Goal: Task Accomplishment & Management: Manage account settings

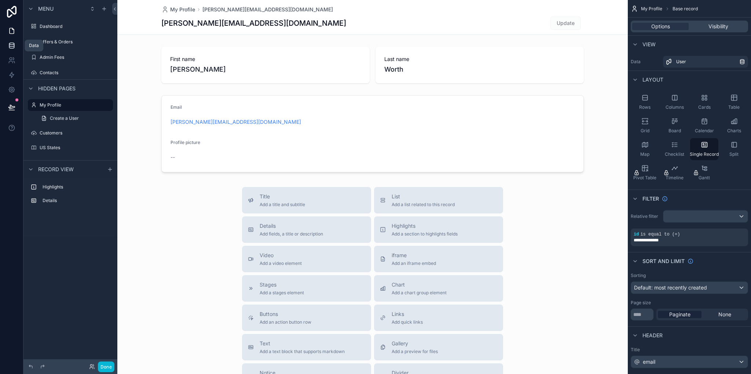
click at [11, 47] on icon at bounding box center [11, 45] width 7 height 7
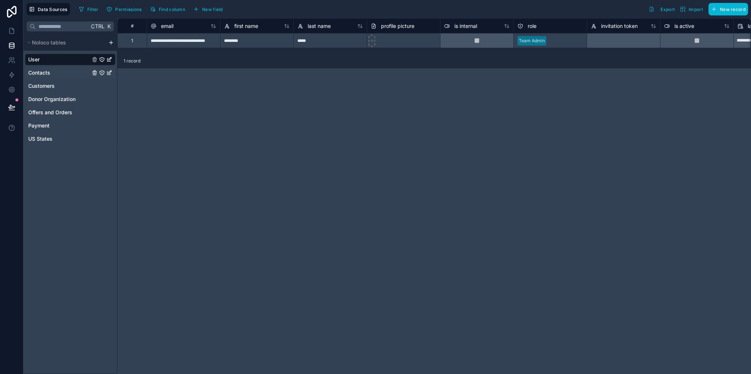
click at [51, 70] on link "Contacts" at bounding box center [70, 73] width 91 height 12
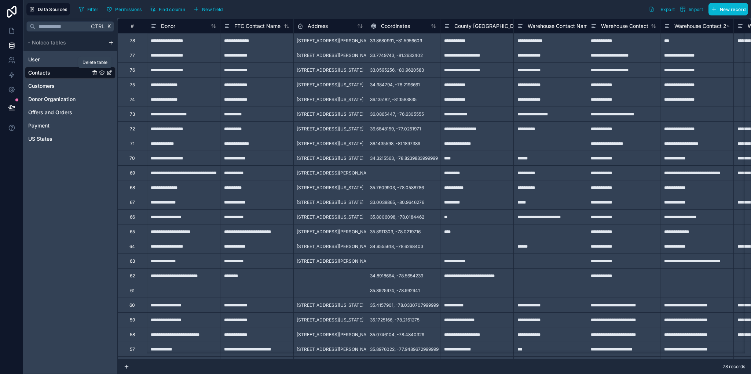
click at [96, 72] on icon "Contacts" at bounding box center [94, 73] width 3 height 3
click at [94, 74] on icon "Contacts" at bounding box center [94, 73] width 3 height 3
click at [96, 73] on icon "Contacts" at bounding box center [95, 73] width 6 height 6
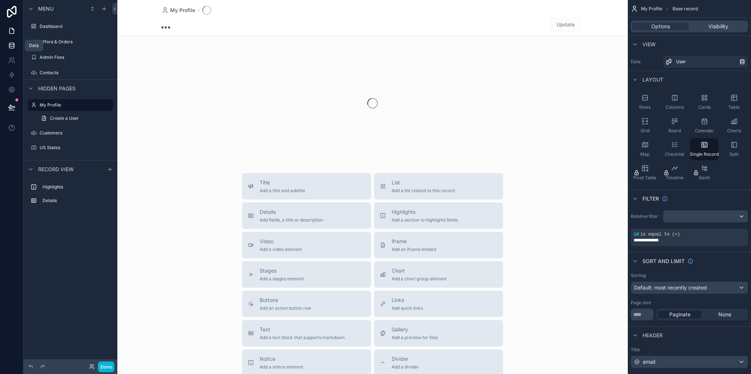
click at [15, 48] on icon at bounding box center [11, 45] width 7 height 7
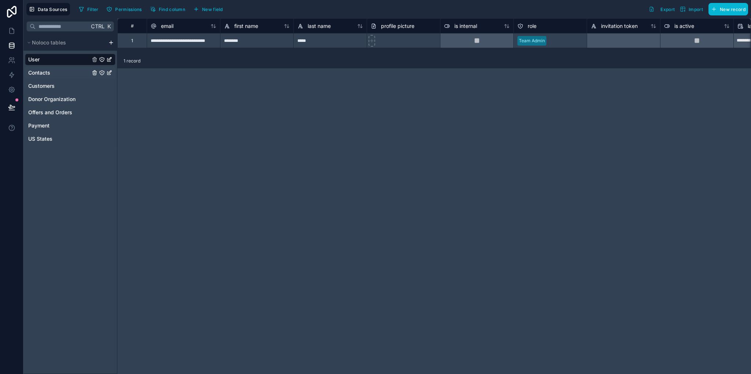
click at [45, 73] on span "Contacts" at bounding box center [39, 72] width 22 height 7
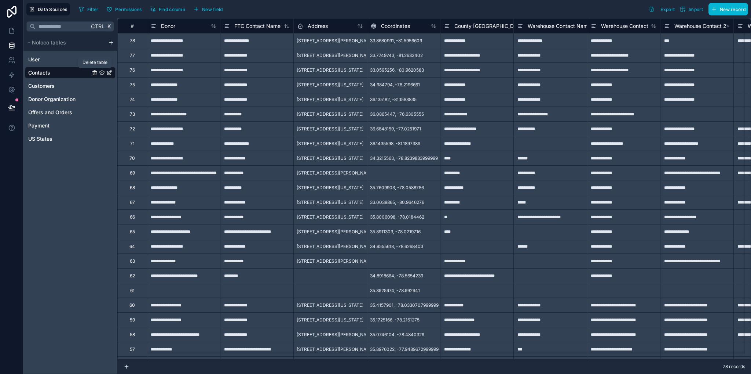
click at [95, 72] on icon "Contacts" at bounding box center [95, 73] width 6 height 6
click at [94, 86] on icon "Customers" at bounding box center [94, 85] width 0 height 1
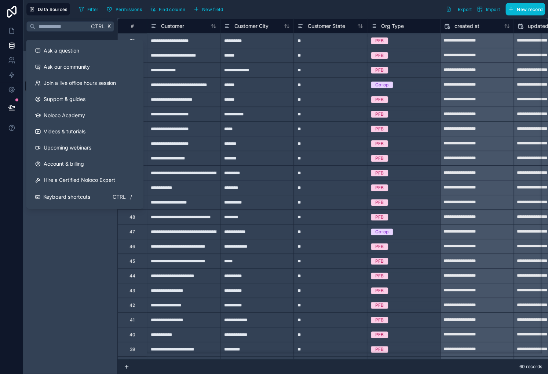
click at [65, 261] on div "Ctrl K Noloco tables User Contacts Customers Donor Organization Offers and Orde…" at bounding box center [70, 195] width 94 height 355
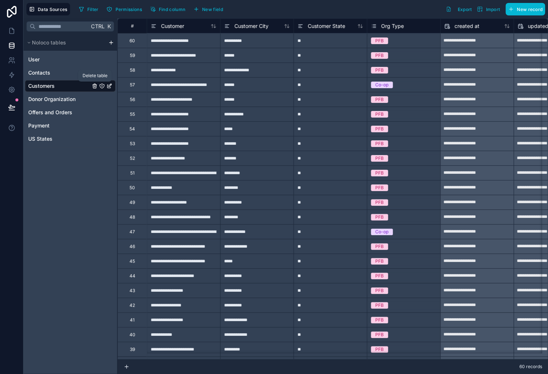
click at [95, 87] on icon "Customers" at bounding box center [95, 86] width 6 height 6
click at [76, 197] on div "Ctrl K Noloco tables User Contacts Customers Donor Organization Offers and Orde…" at bounding box center [70, 195] width 94 height 355
click at [93, 87] on icon "Customers" at bounding box center [94, 86] width 3 height 3
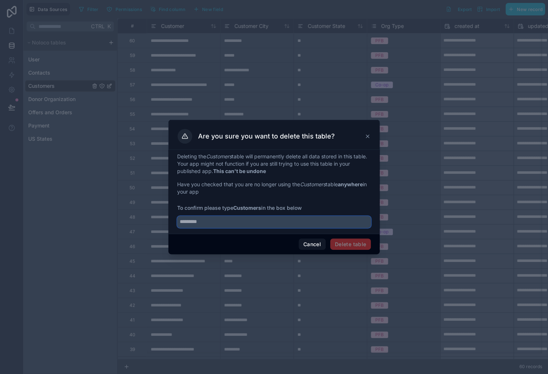
click at [327, 227] on input "text" at bounding box center [274, 222] width 194 height 12
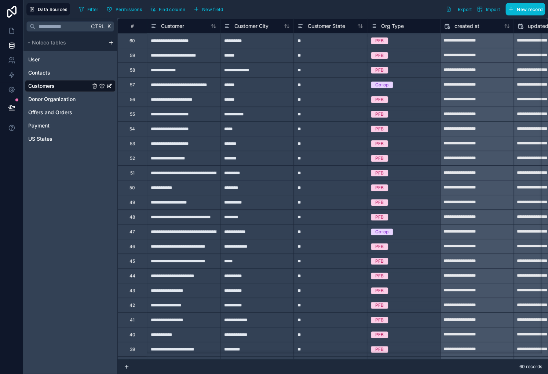
click at [93, 86] on icon "Customers" at bounding box center [95, 86] width 6 height 6
click at [94, 87] on icon "Customers" at bounding box center [95, 86] width 6 height 6
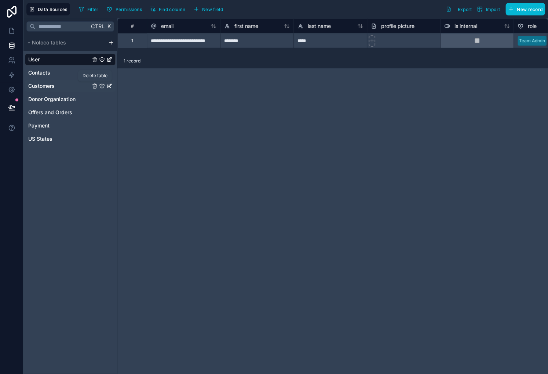
click at [94, 85] on icon "Customers" at bounding box center [95, 86] width 6 height 6
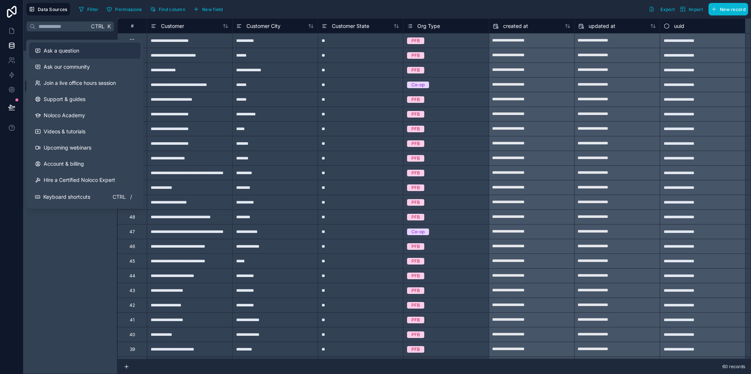
click at [63, 55] on button "Ask a question" at bounding box center [85, 51] width 112 height 16
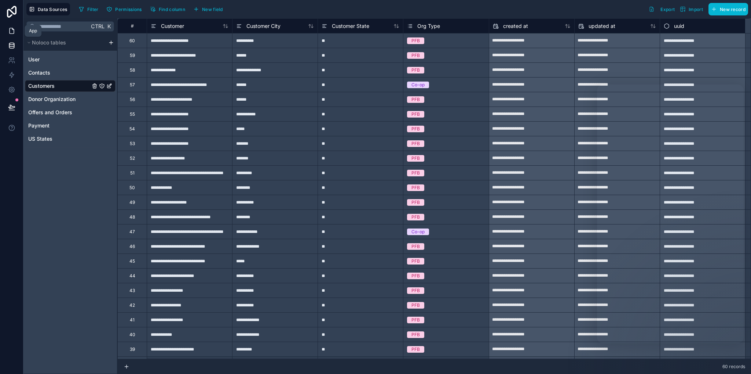
click at [11, 31] on icon at bounding box center [11, 30] width 7 height 7
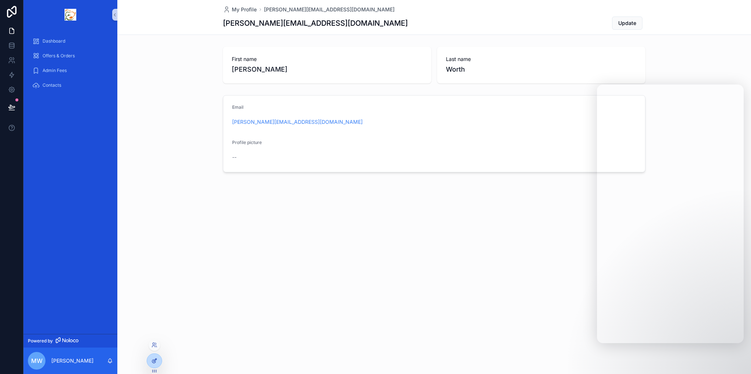
click at [157, 360] on div at bounding box center [154, 360] width 15 height 14
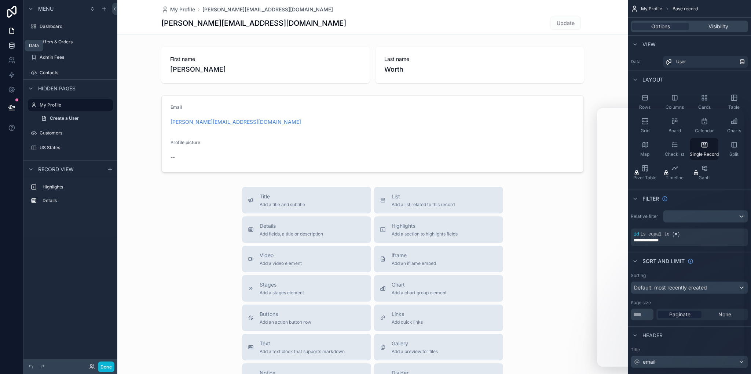
click at [13, 48] on icon at bounding box center [11, 46] width 5 height 3
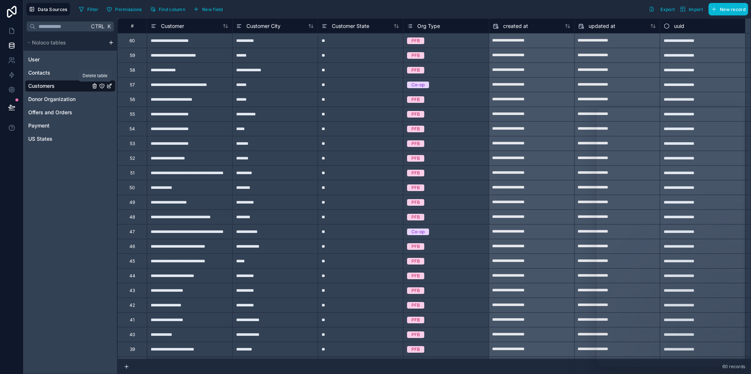
click at [95, 87] on icon "Customers" at bounding box center [95, 86] width 6 height 6
click at [7, 30] on link at bounding box center [11, 30] width 23 height 15
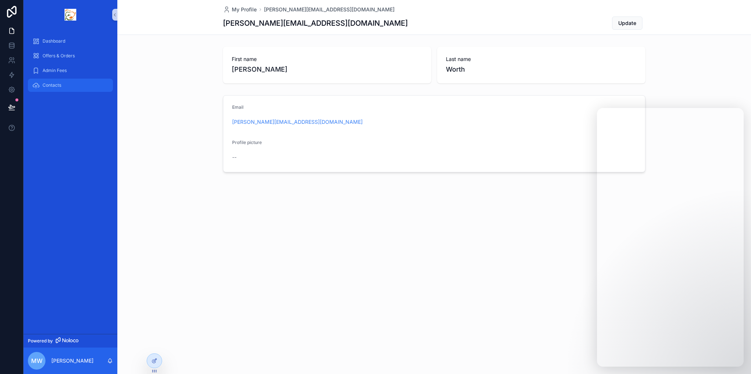
click at [56, 84] on span "Contacts" at bounding box center [52, 85] width 19 height 6
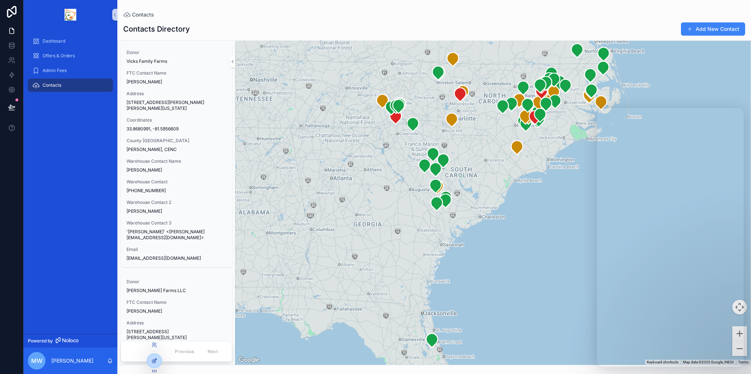
drag, startPoint x: 52, startPoint y: 85, endPoint x: 153, endPoint y: 363, distance: 295.6
click at [153, 363] on div at bounding box center [154, 360] width 15 height 14
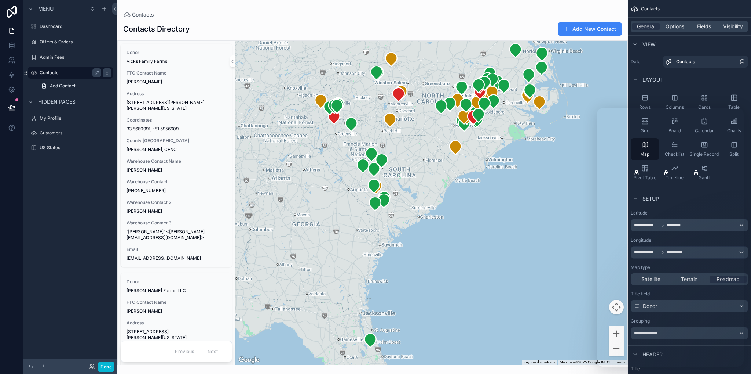
click at [106, 72] on icon "scrollable content" at bounding box center [107, 73] width 6 height 6
click at [141, 102] on span "Remove" at bounding box center [140, 101] width 19 height 7
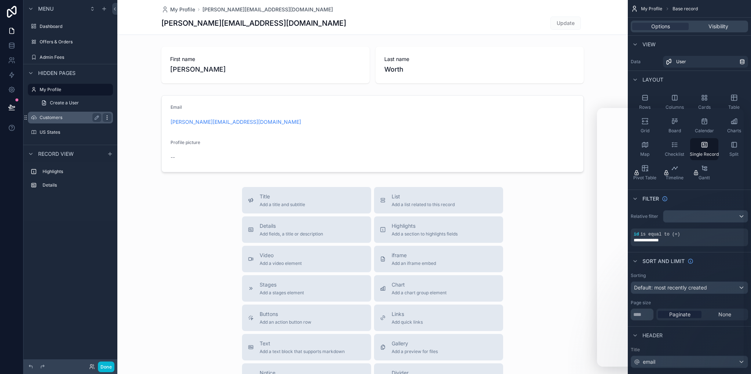
click at [110, 116] on div "scrollable content" at bounding box center [107, 117] width 9 height 9
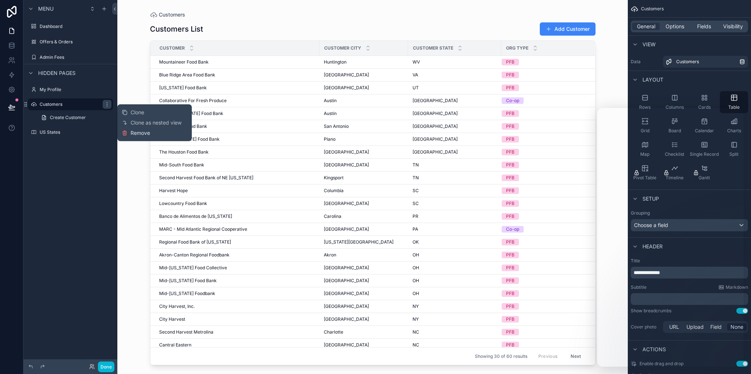
click at [149, 134] on span "Remove" at bounding box center [140, 132] width 19 height 7
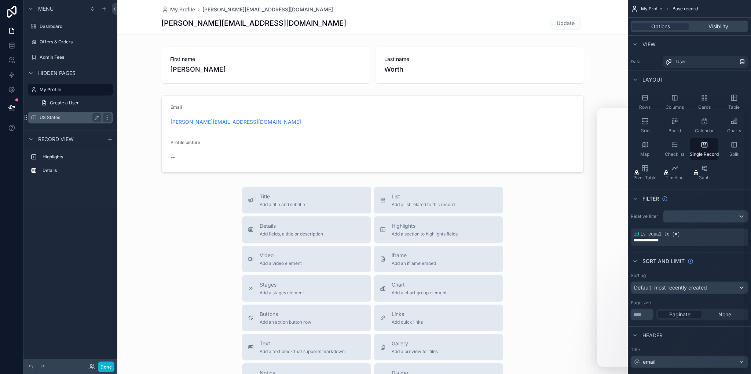
click at [107, 116] on icon "scrollable content" at bounding box center [107, 117] width 6 height 6
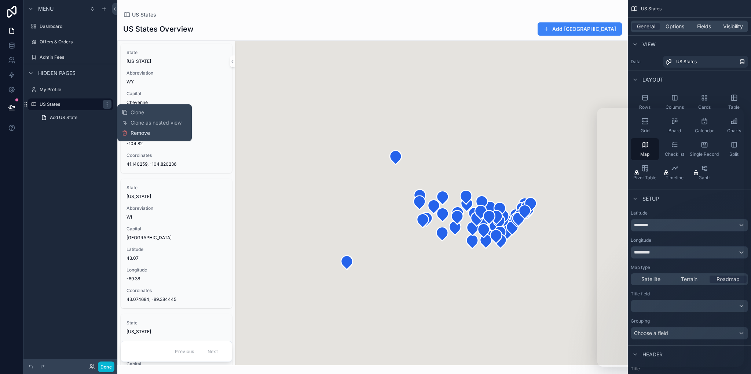
click at [137, 131] on span "Remove" at bounding box center [140, 132] width 19 height 7
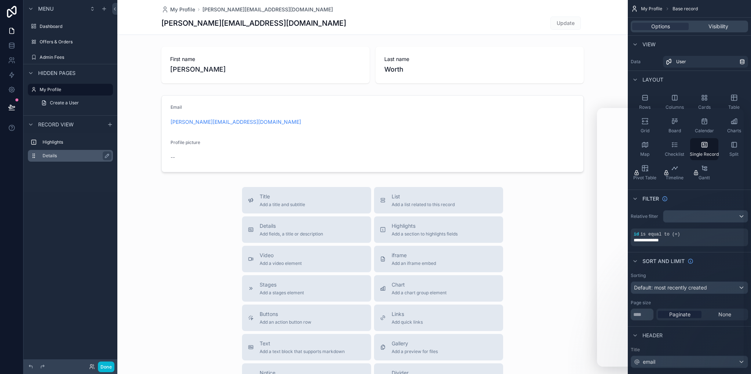
click at [53, 154] on label "Details" at bounding box center [75, 156] width 65 height 6
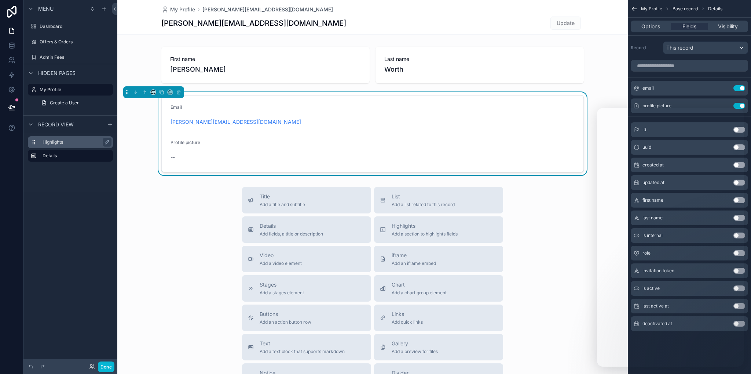
click at [51, 142] on label "Highlights" at bounding box center [75, 142] width 65 height 6
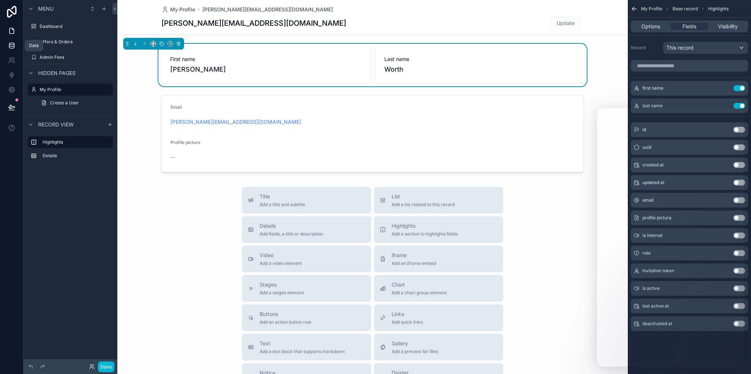
click at [11, 43] on icon at bounding box center [11, 45] width 7 height 7
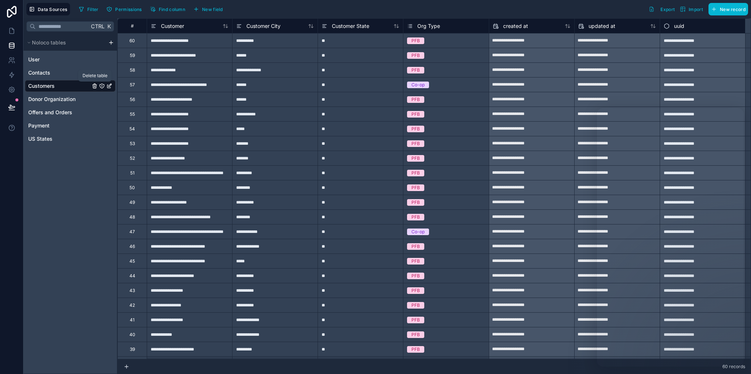
click at [94, 85] on icon "Customers" at bounding box center [95, 86] width 6 height 6
